Goal: Information Seeking & Learning: Learn about a topic

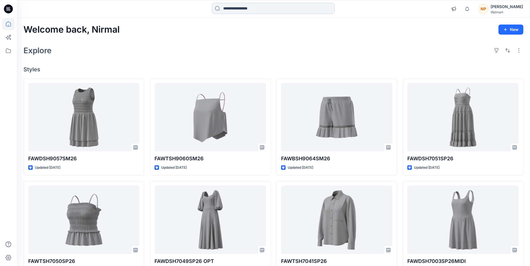
drag, startPoint x: 265, startPoint y: 12, endPoint x: 271, endPoint y: 12, distance: 6.7
click at [265, 12] on input at bounding box center [273, 8] width 123 height 11
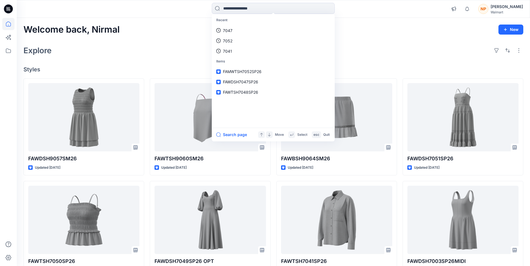
click at [383, 39] on div "Welcome back, Nirmal New Explore Styles FAWDSH9057SM26 Updated [DATE] FAWTSH705…" at bounding box center [273, 213] width 513 height 390
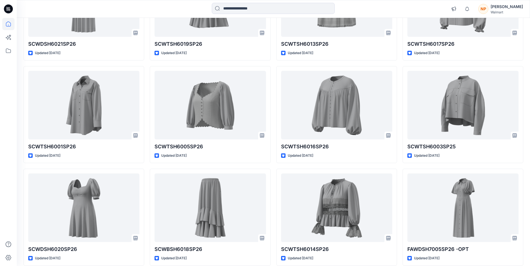
scroll to position [1242, 0]
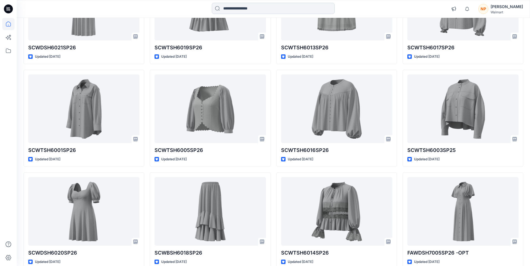
click at [241, 8] on input at bounding box center [273, 8] width 123 height 11
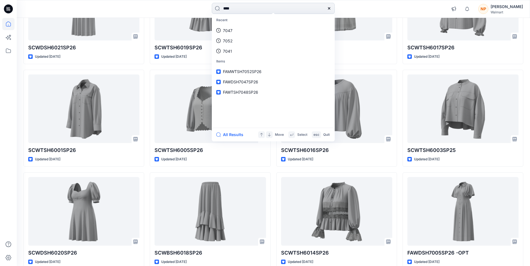
type input "****"
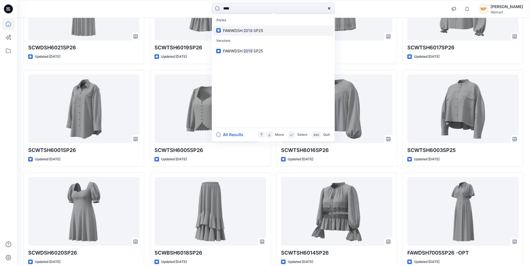
drag, startPoint x: 250, startPoint y: 30, endPoint x: 274, endPoint y: 32, distance: 24.4
click at [250, 30] on mark "2019" at bounding box center [247, 30] width 11 height 6
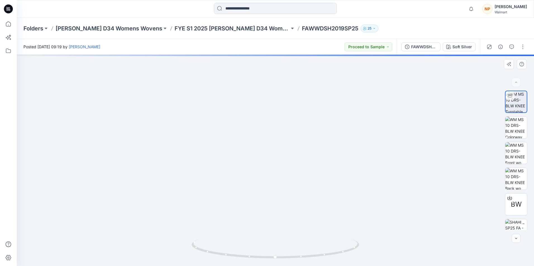
drag, startPoint x: 280, startPoint y: 166, endPoint x: 287, endPoint y: 207, distance: 41.7
click at [287, 207] on img at bounding box center [276, 117] width 470 height 300
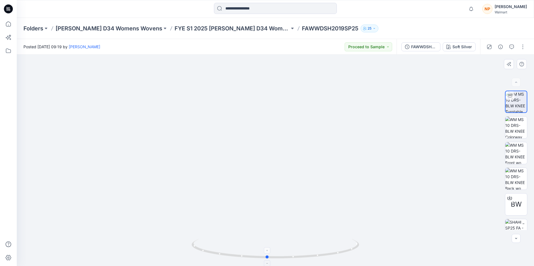
drag, startPoint x: 308, startPoint y: 258, endPoint x: 299, endPoint y: 250, distance: 11.7
click at [299, 250] on icon at bounding box center [276, 249] width 169 height 21
